Goal: Information Seeking & Learning: Understand process/instructions

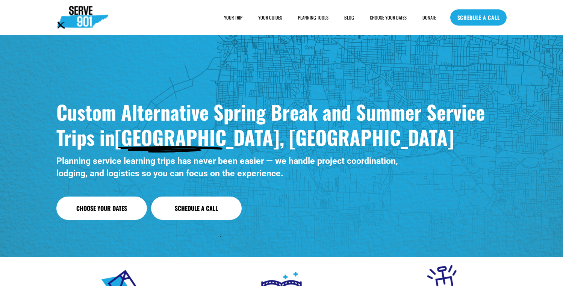
click at [0, 0] on span "HOUSING" at bounding box center [0, 0] width 0 height 0
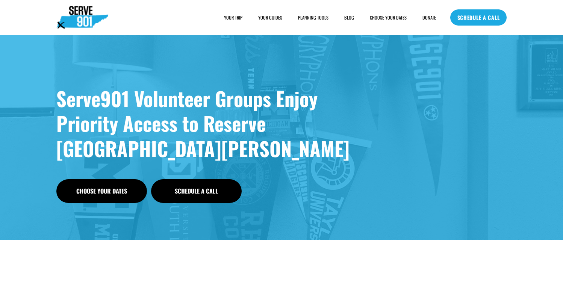
click at [270, 16] on link "YOUR GUIDES" at bounding box center [270, 18] width 24 height 8
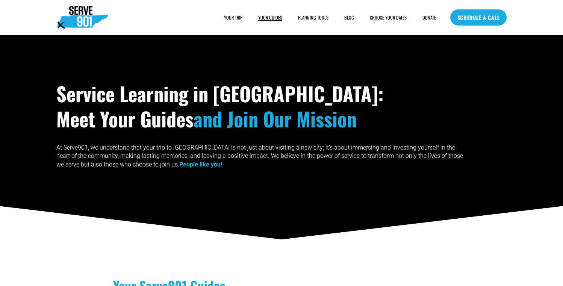
click at [0, 0] on span "SAMPLE SCHEDULE" at bounding box center [0, 0] width 0 height 0
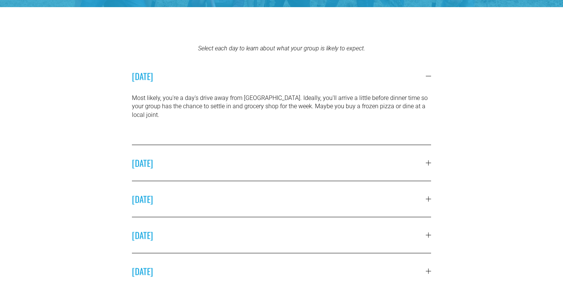
scroll to position [192, 0]
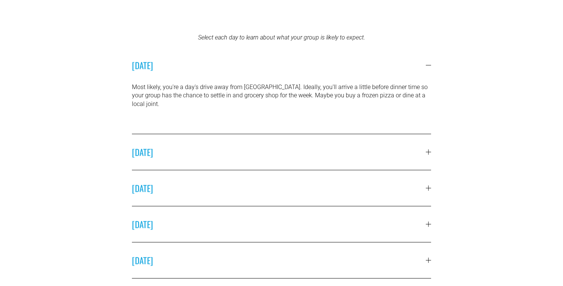
click at [320, 149] on button "SUNDAY" at bounding box center [281, 152] width 299 height 36
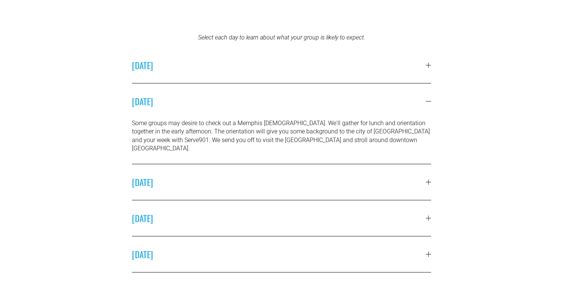
click at [336, 179] on button "MONDAY" at bounding box center [281, 182] width 299 height 36
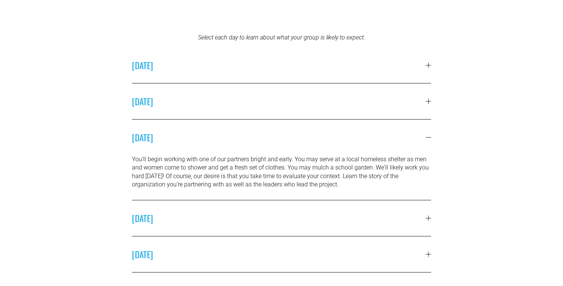
click at [344, 214] on span "TUESDAY" at bounding box center [278, 217] width 293 height 13
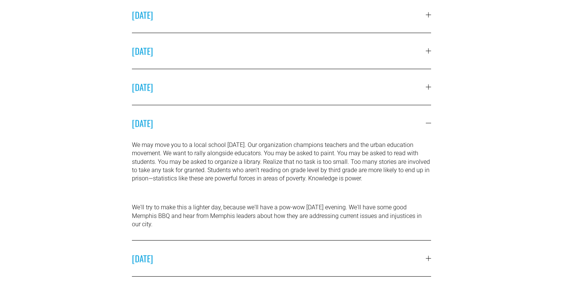
scroll to position [247, 0]
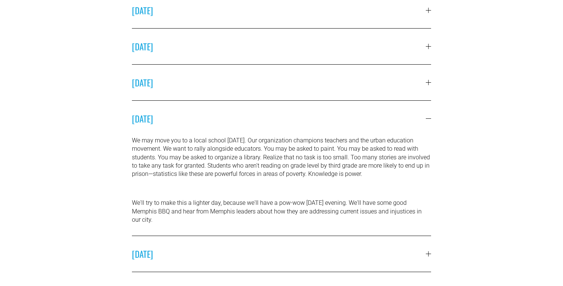
click at [377, 251] on span "WEDNESDAY" at bounding box center [278, 253] width 293 height 13
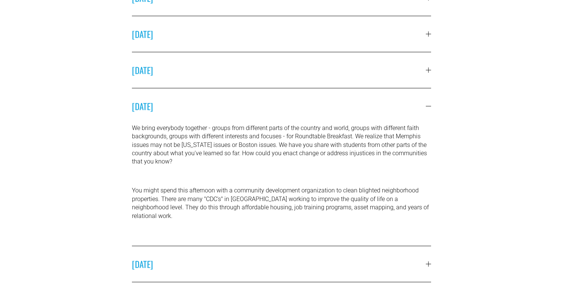
scroll to position [302, 0]
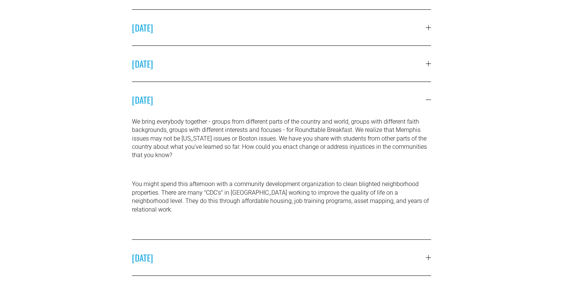
click at [377, 251] on span "THURSDAY" at bounding box center [278, 257] width 293 height 13
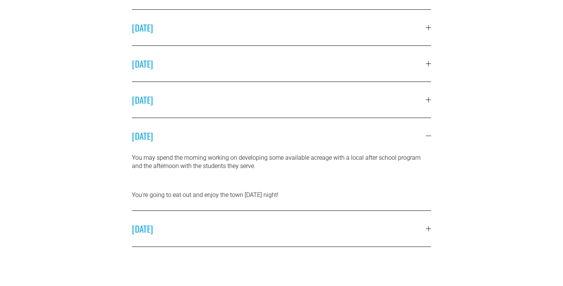
click at [397, 224] on span "FRIDAY" at bounding box center [278, 228] width 293 height 13
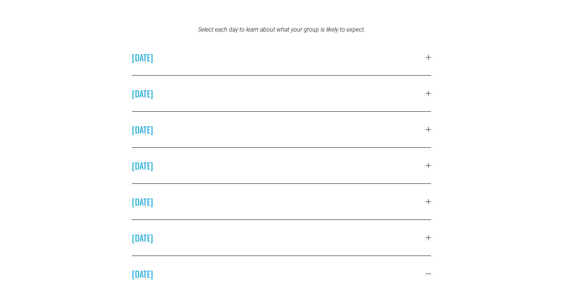
scroll to position [200, 0]
